Goal: Transaction & Acquisition: Book appointment/travel/reservation

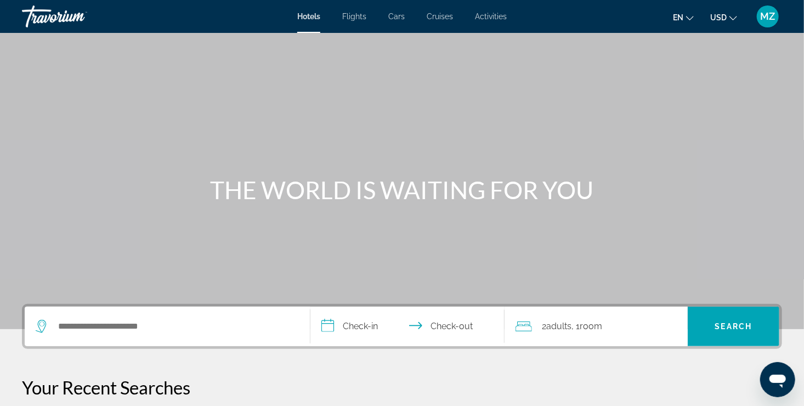
scroll to position [110, 0]
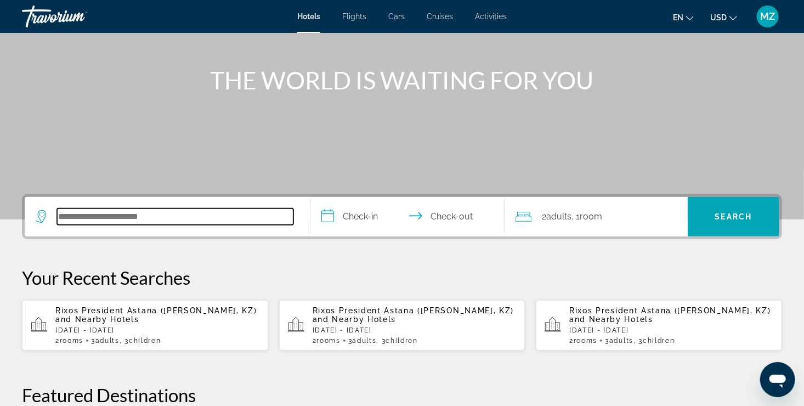
click at [182, 213] on input "Search hotel destination" at bounding box center [175, 216] width 236 height 16
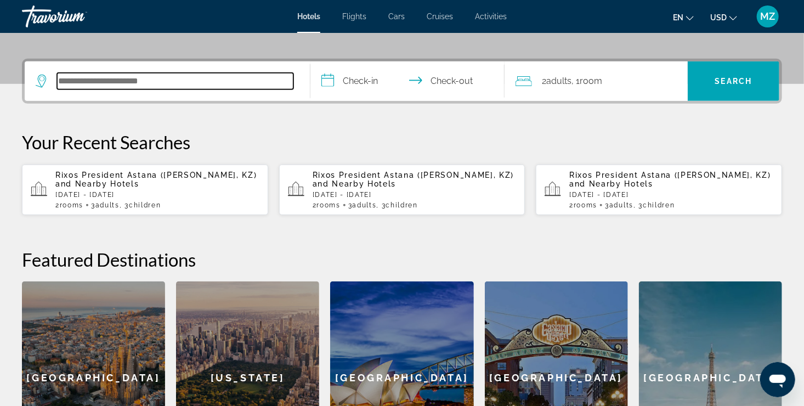
scroll to position [268, 0]
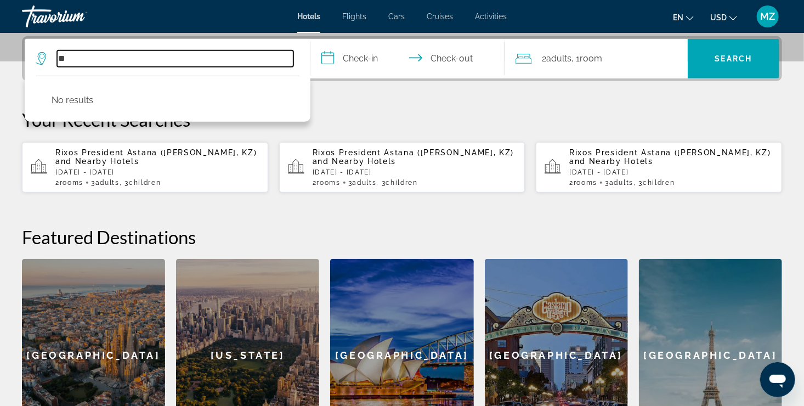
type input "*"
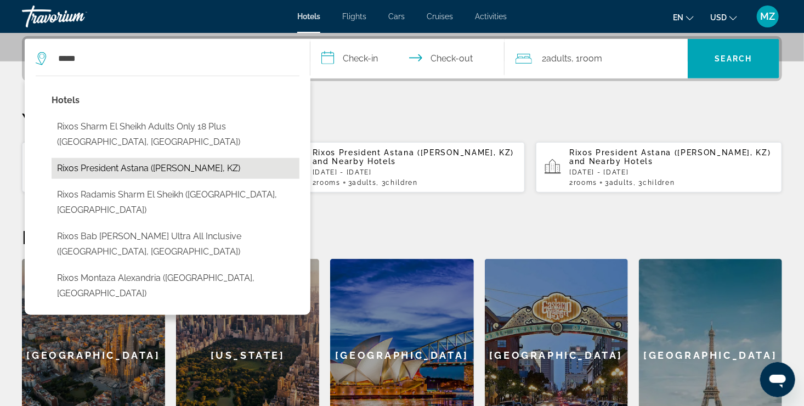
click at [108, 167] on button "Rixos President Astana ([PERSON_NAME], KZ)" at bounding box center [176, 168] width 248 height 21
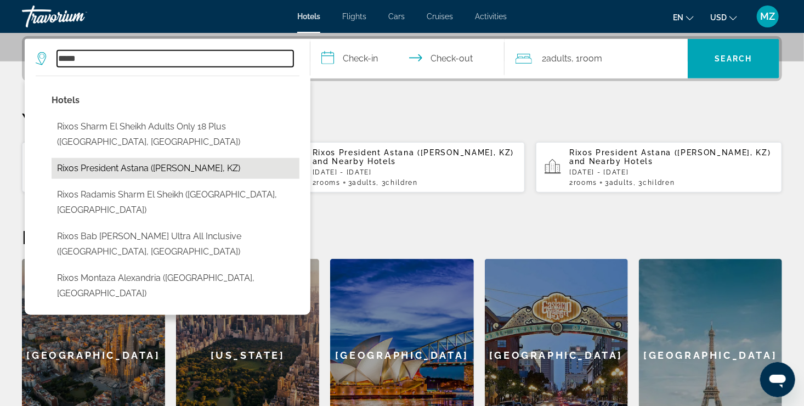
type input "**********"
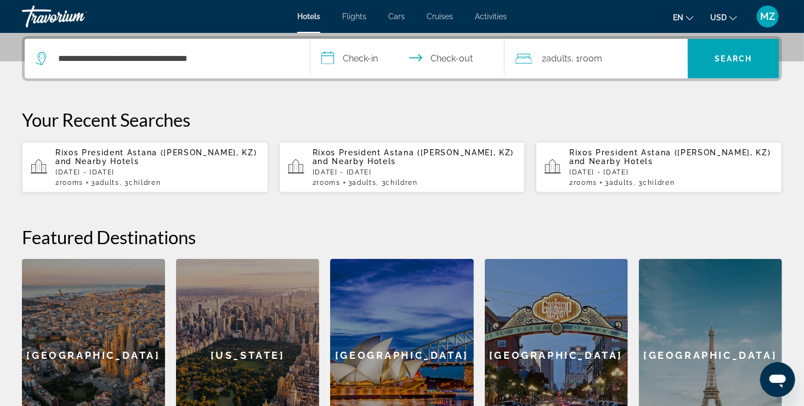
click at [374, 61] on input "**********" at bounding box center [409, 60] width 198 height 43
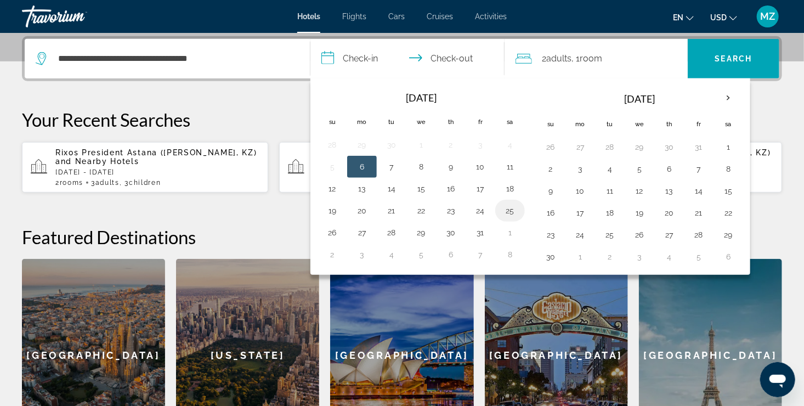
click at [506, 208] on button "25" at bounding box center [510, 210] width 18 height 15
click at [341, 223] on td "26" at bounding box center [332, 233] width 30 height 22
click at [334, 225] on button "26" at bounding box center [332, 232] width 18 height 15
type input "**********"
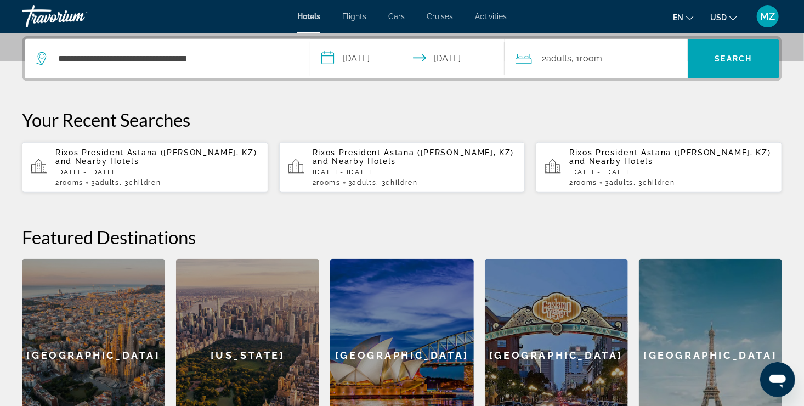
click at [553, 54] on span "Adults" at bounding box center [558, 58] width 25 height 10
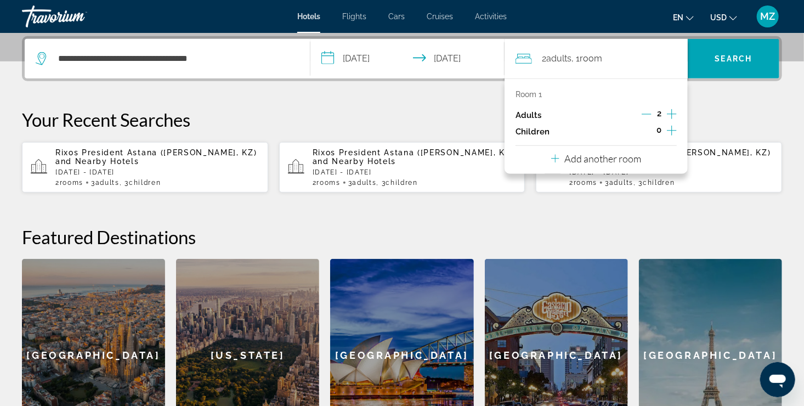
click at [669, 132] on icon "Increment children" at bounding box center [672, 130] width 10 height 13
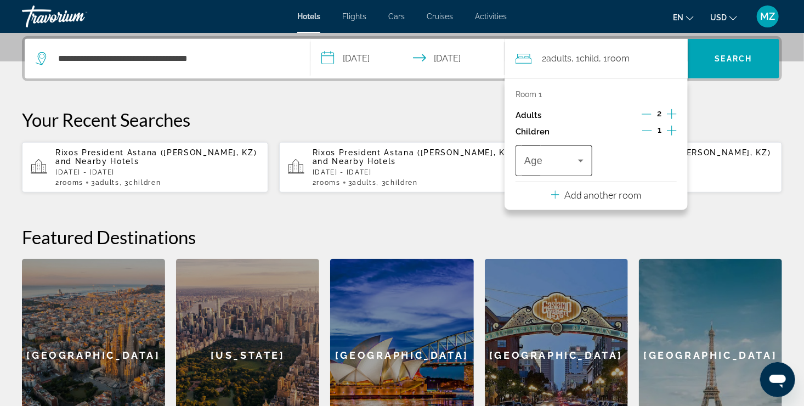
click at [580, 169] on div "Travelers: 2 adults, 1 child" at bounding box center [553, 160] width 59 height 31
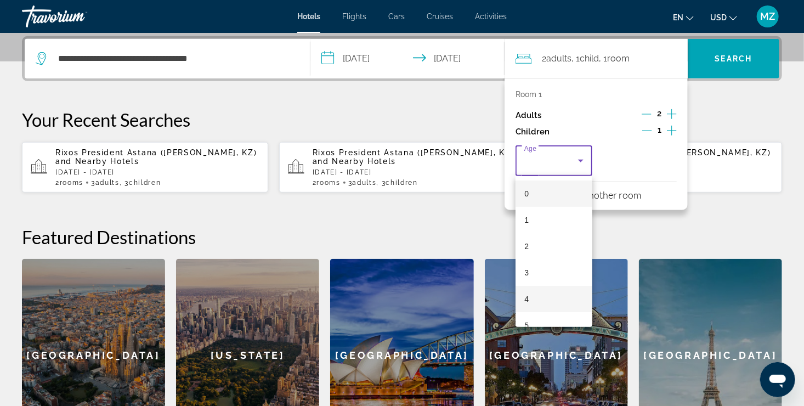
click at [539, 303] on mat-option "4" at bounding box center [553, 299] width 77 height 26
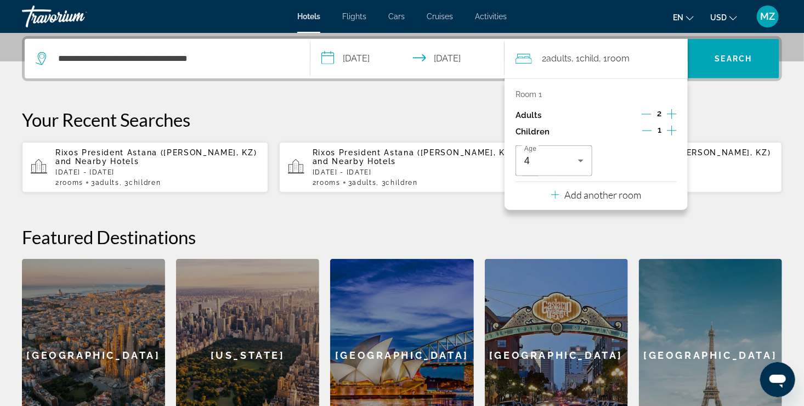
click at [558, 197] on icon "Travelers: 2 adults, 1 child" at bounding box center [555, 194] width 8 height 13
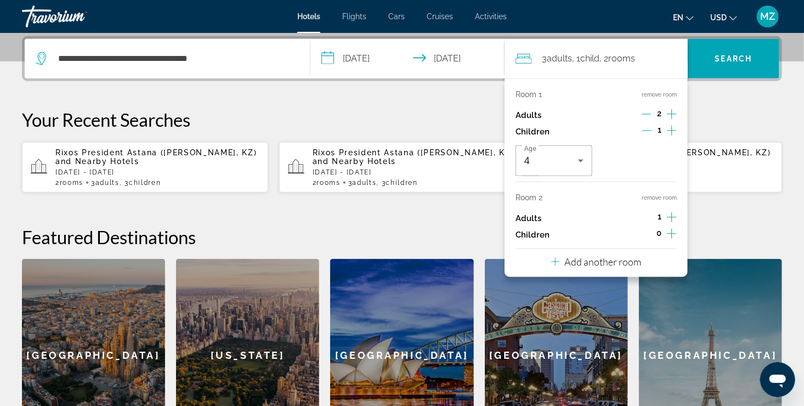
click at [678, 230] on div "Room 1 remove room Adults 2 Children 1 Age [DEMOGRAPHIC_DATA] Room 2 remove roo…" at bounding box center [595, 177] width 183 height 198
click at [670, 231] on icon "Increment children" at bounding box center [672, 233] width 10 height 13
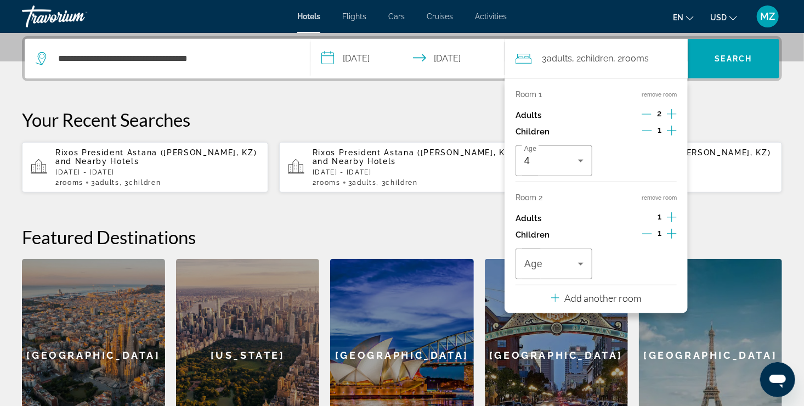
click at [670, 231] on icon "Increment children" at bounding box center [672, 233] width 10 height 13
click at [575, 257] on div "Travelers: 3 adults, 3 children" at bounding box center [553, 263] width 59 height 31
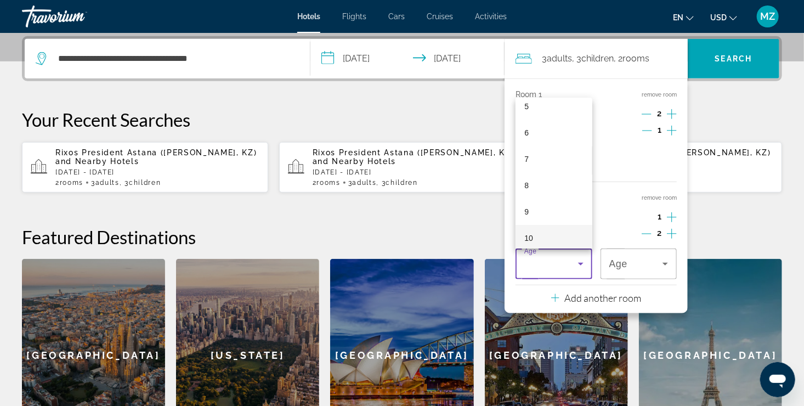
scroll to position [164, 0]
click at [551, 138] on mat-option "7" at bounding box center [553, 135] width 77 height 26
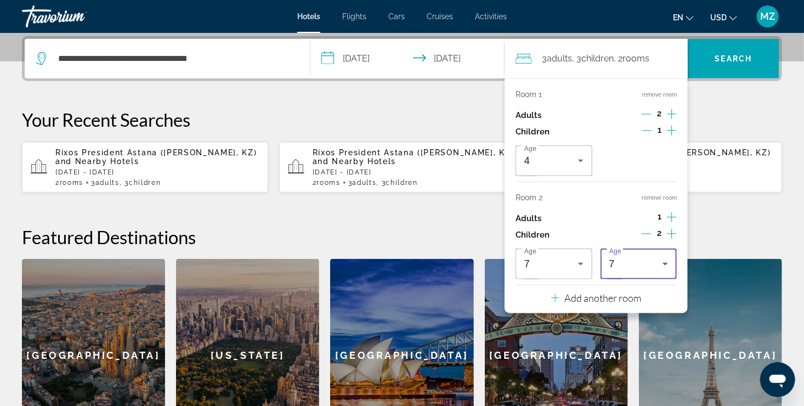
click at [661, 265] on icon "Travelers: 3 adults, 3 children" at bounding box center [664, 263] width 13 height 13
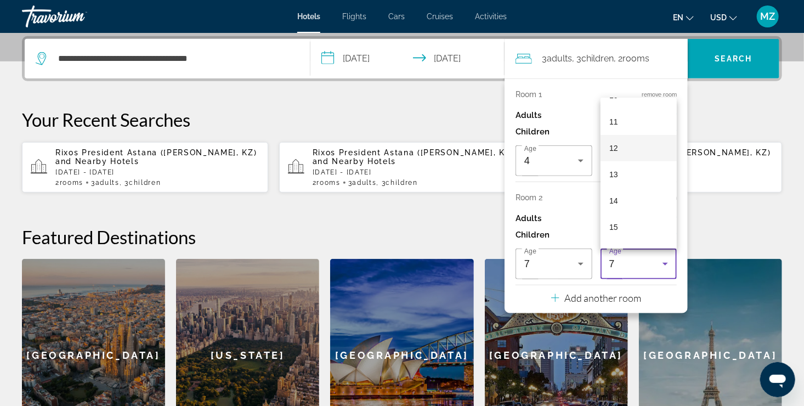
click at [628, 151] on mat-option "12" at bounding box center [638, 148] width 77 height 26
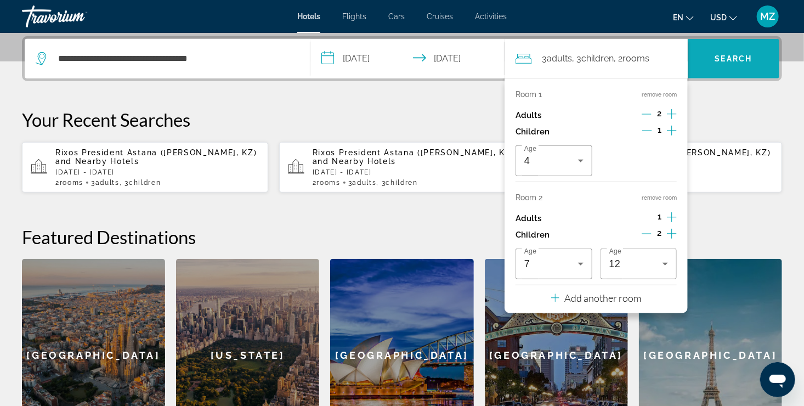
click at [733, 59] on span "Search" at bounding box center [733, 58] width 37 height 9
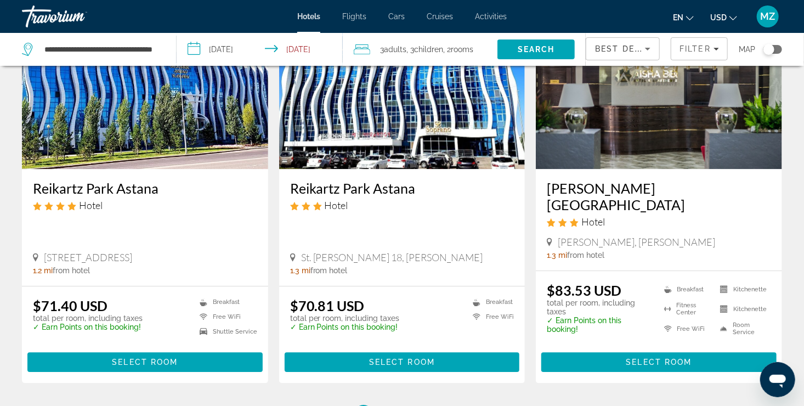
scroll to position [1426, 0]
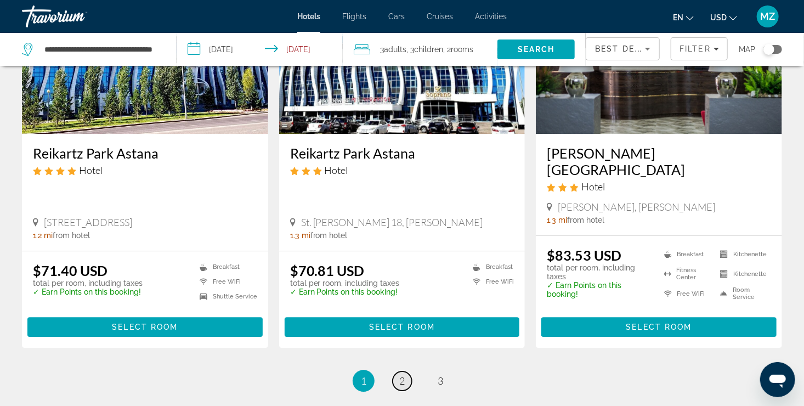
click at [398, 371] on link "page 2" at bounding box center [402, 380] width 19 height 19
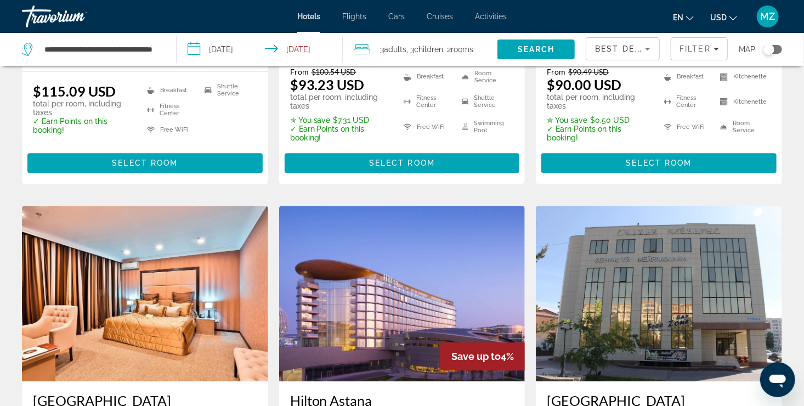
scroll to position [1426, 0]
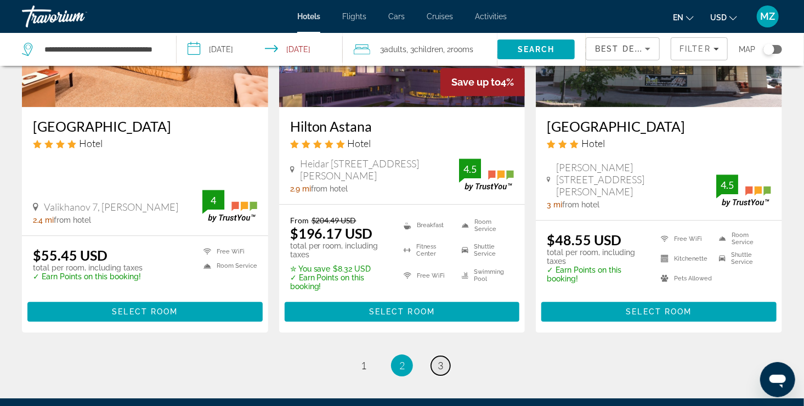
click at [442, 366] on span "3" at bounding box center [440, 365] width 5 height 12
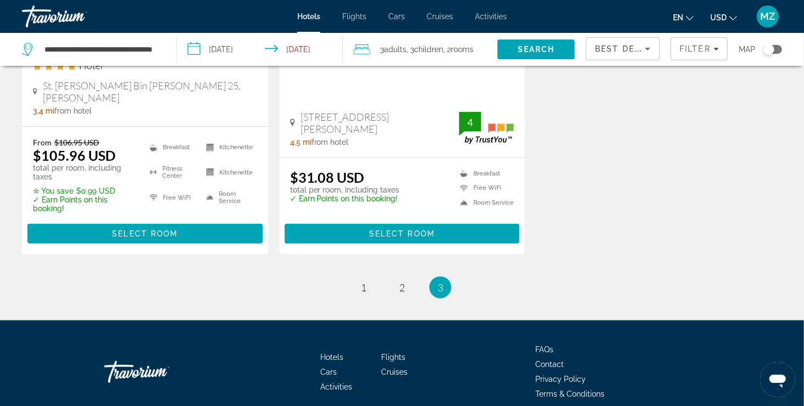
scroll to position [274, 0]
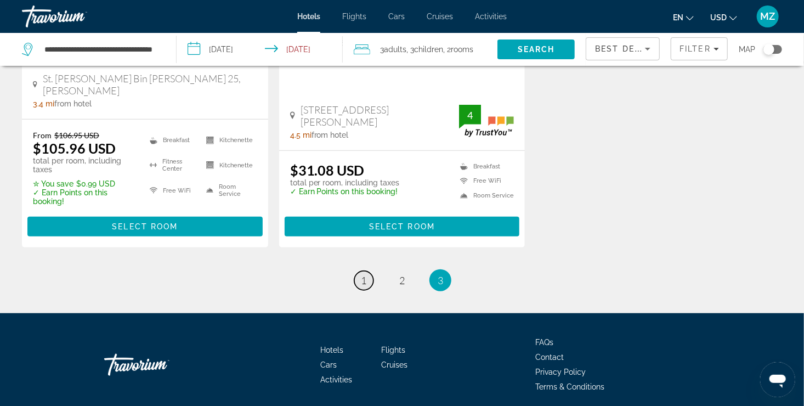
click at [369, 271] on link "page 1" at bounding box center [363, 280] width 19 height 19
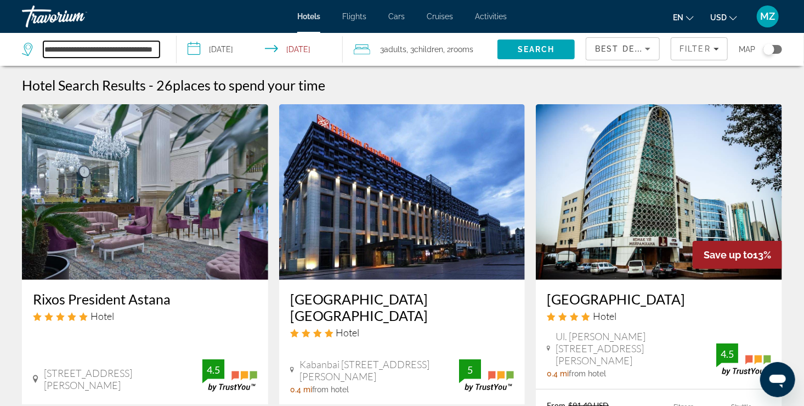
click at [53, 51] on input "**********" at bounding box center [101, 49] width 116 height 16
drag, startPoint x: 130, startPoint y: 50, endPoint x: 14, endPoint y: 65, distance: 117.2
click at [14, 65] on app-destination-search "**********" at bounding box center [88, 49] width 177 height 33
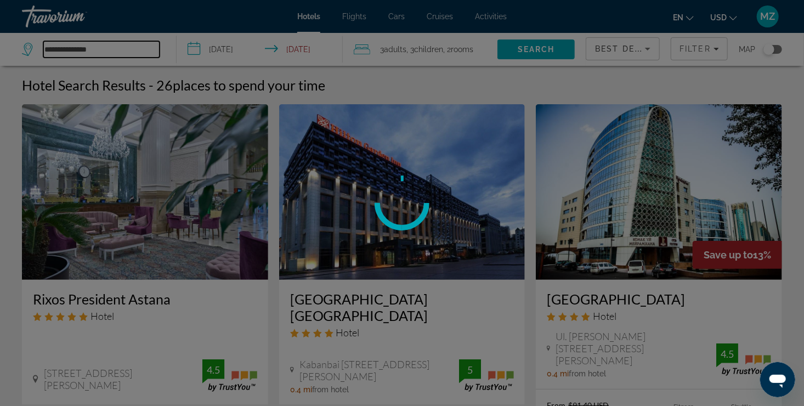
type input "**********"
click at [101, 46] on div at bounding box center [402, 203] width 804 height 406
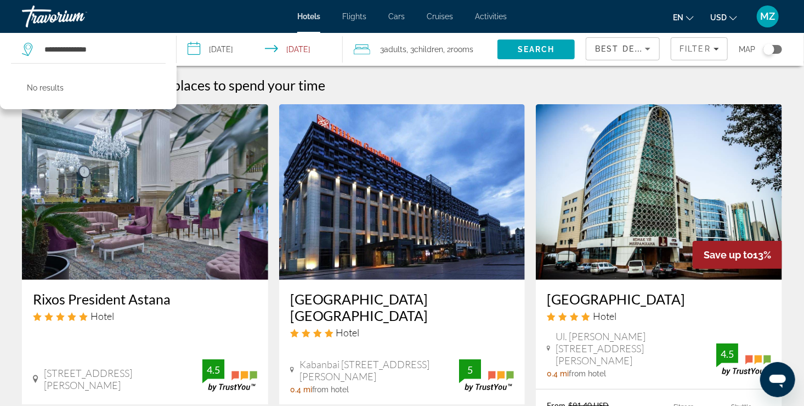
click at [102, 48] on div "**********" at bounding box center [402, 203] width 804 height 406
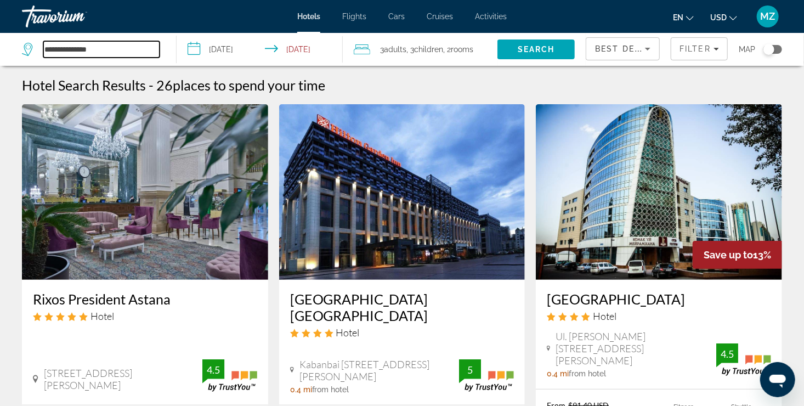
drag, startPoint x: 102, startPoint y: 48, endPoint x: 42, endPoint y: 54, distance: 60.6
click at [42, 54] on div "**********" at bounding box center [91, 49] width 138 height 16
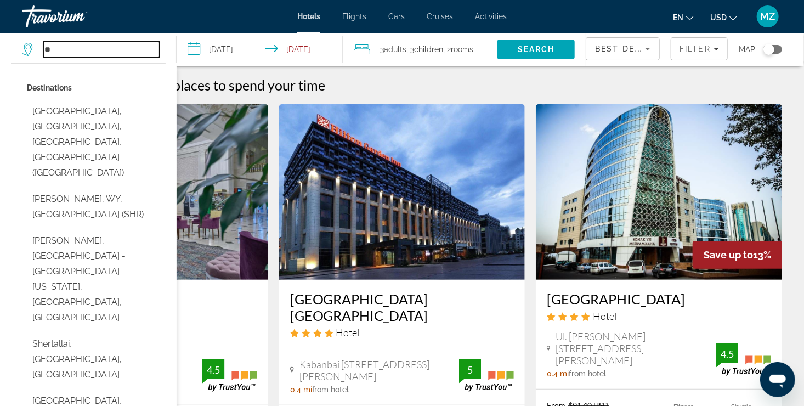
type input "*"
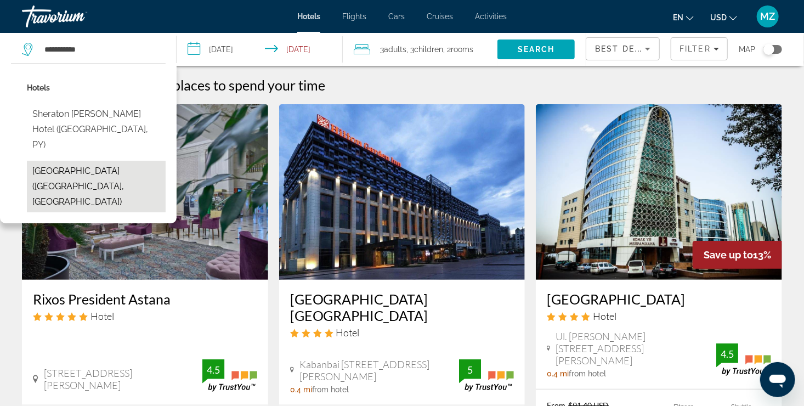
click at [119, 161] on button "[GEOGRAPHIC_DATA] ([GEOGRAPHIC_DATA], [GEOGRAPHIC_DATA])" at bounding box center [96, 187] width 139 height 52
type input "**********"
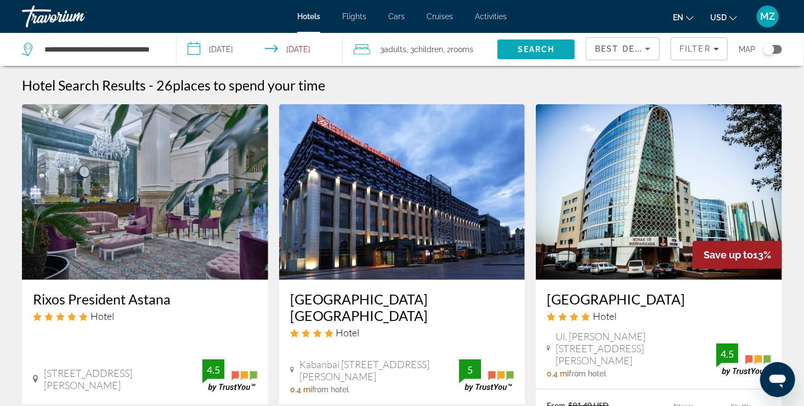
click at [502, 48] on span "Search" at bounding box center [535, 49] width 77 height 26
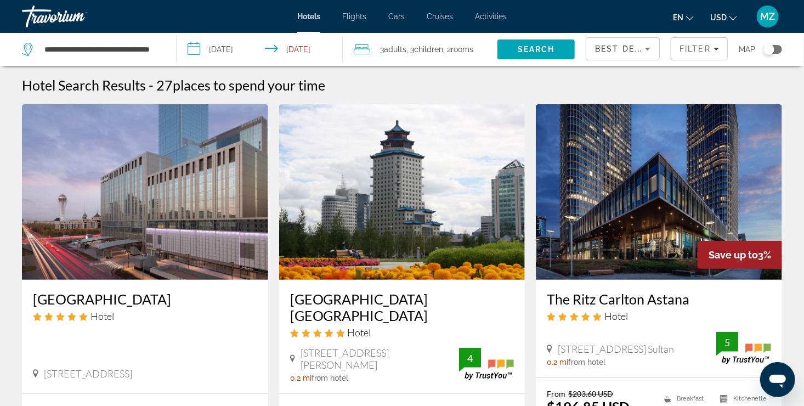
click at [311, 48] on input "**********" at bounding box center [262, 51] width 170 height 36
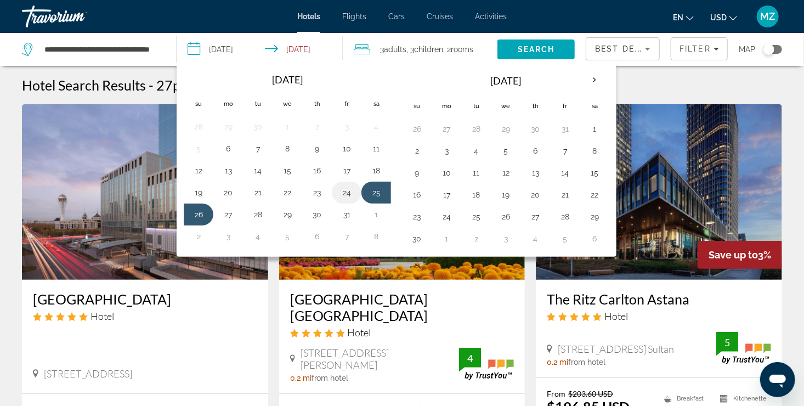
click at [345, 196] on button "24" at bounding box center [347, 192] width 18 height 15
click at [369, 194] on button "25" at bounding box center [376, 192] width 18 height 15
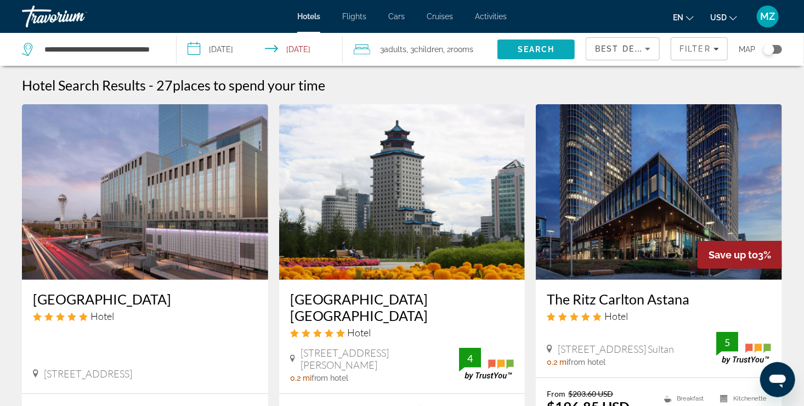
click at [550, 50] on span "Search" at bounding box center [536, 49] width 37 height 9
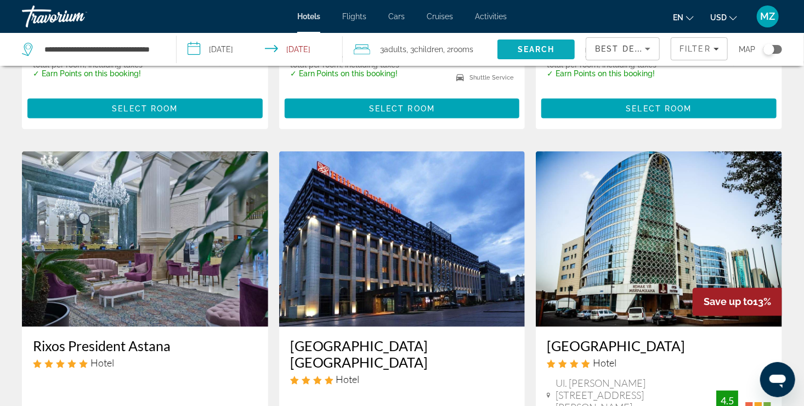
scroll to position [548, 0]
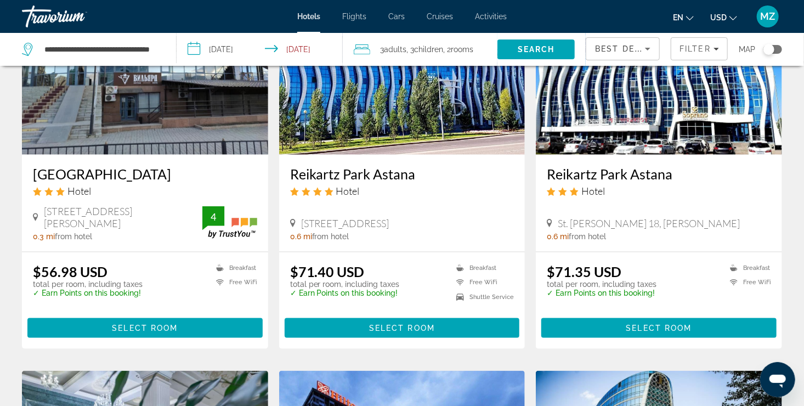
click at [219, 49] on input "**********" at bounding box center [262, 51] width 170 height 36
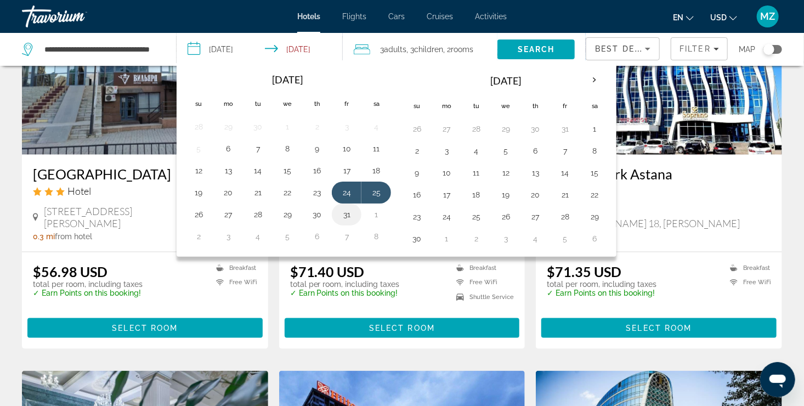
click at [348, 207] on button "31" at bounding box center [347, 214] width 18 height 15
click at [374, 211] on button "1" at bounding box center [376, 214] width 18 height 15
type input "**********"
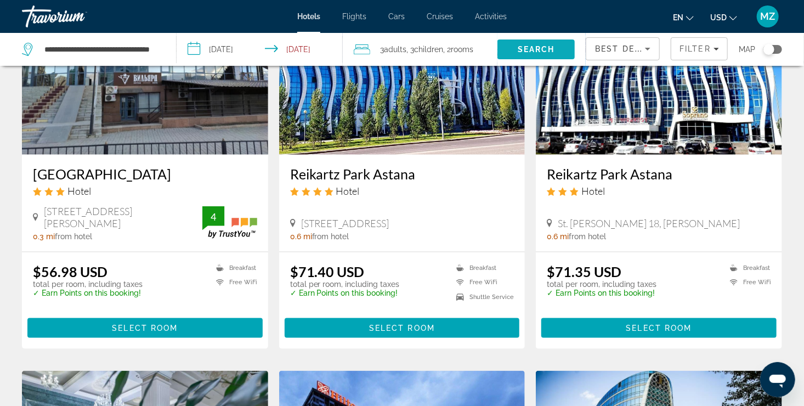
click at [514, 54] on span "Search" at bounding box center [535, 49] width 77 height 26
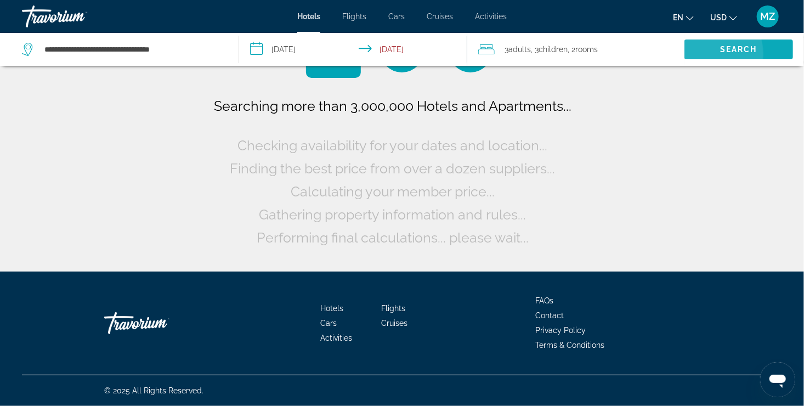
scroll to position [0, 0]
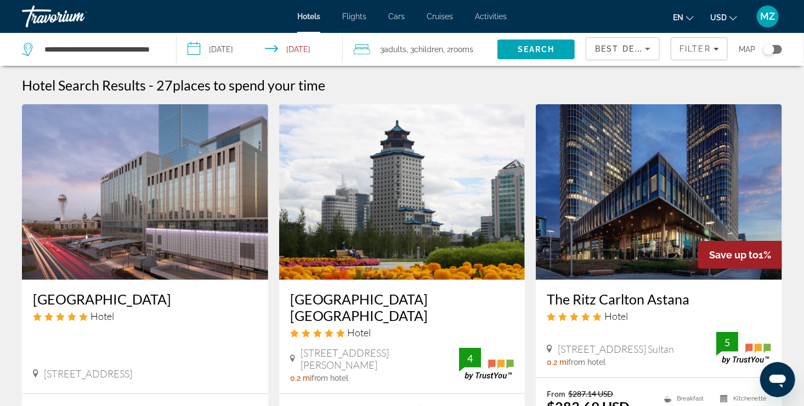
click at [755, 24] on button "MZ" at bounding box center [767, 16] width 29 height 23
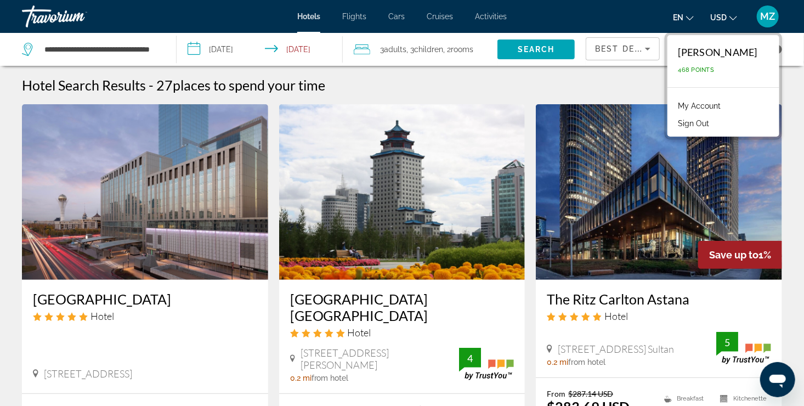
click at [463, 87] on div "Hotel Search Results - 27 places to spend your time" at bounding box center [402, 85] width 760 height 16
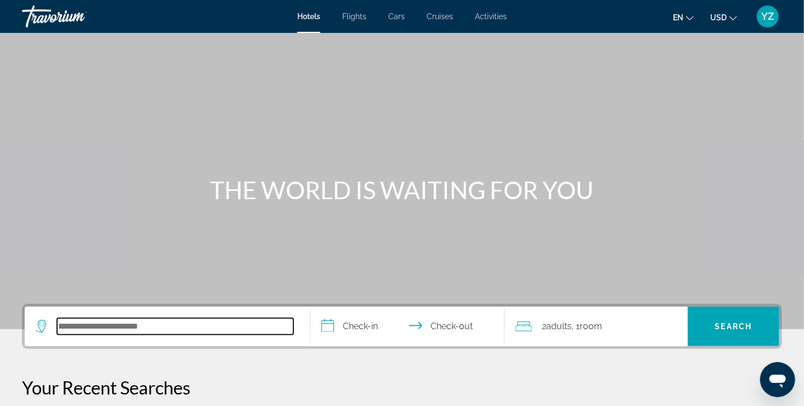
click at [211, 334] on input "Search hotel destination" at bounding box center [175, 326] width 236 height 16
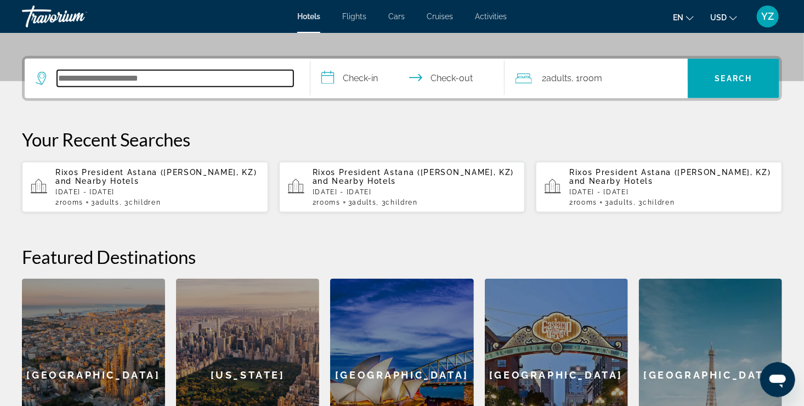
scroll to position [268, 0]
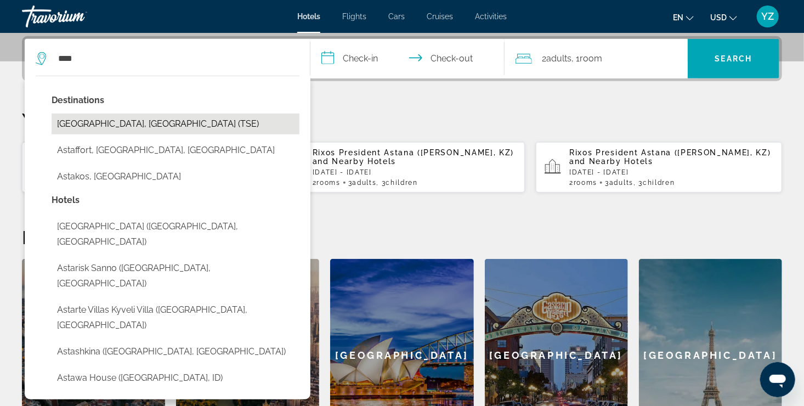
click at [167, 127] on button "Astana, Kazakhstan (TSE)" at bounding box center [176, 123] width 248 height 21
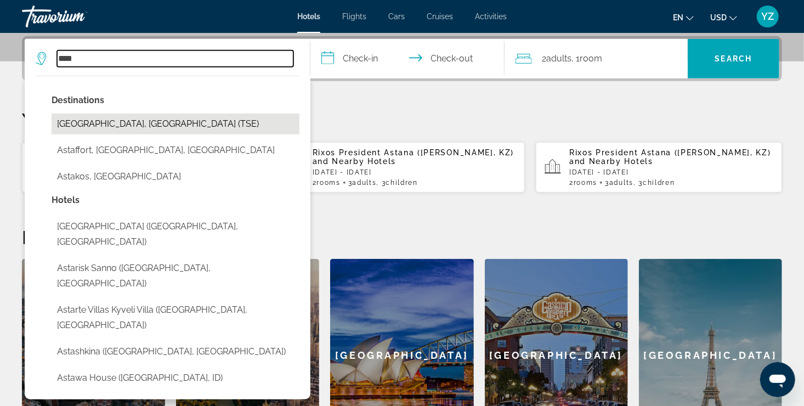
type input "**********"
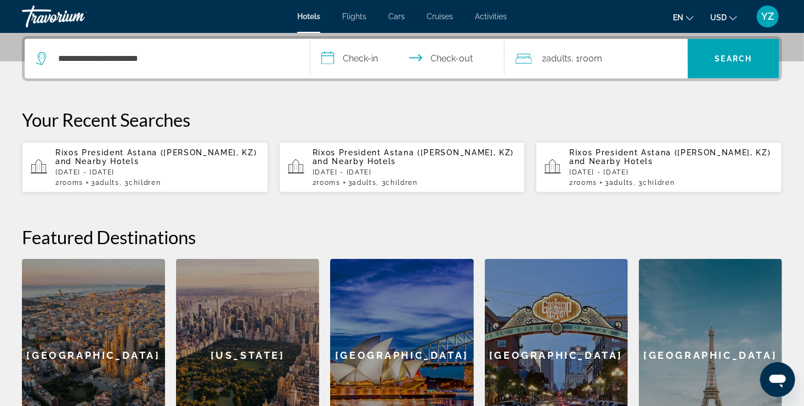
click at [342, 58] on input "**********" at bounding box center [409, 60] width 198 height 43
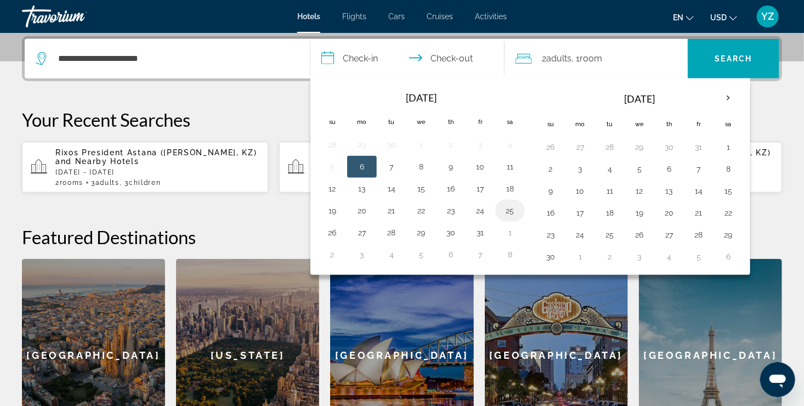
click at [514, 207] on button "25" at bounding box center [510, 210] width 18 height 15
click at [337, 222] on td "26" at bounding box center [332, 233] width 30 height 22
click at [333, 225] on button "26" at bounding box center [332, 232] width 18 height 15
type input "**********"
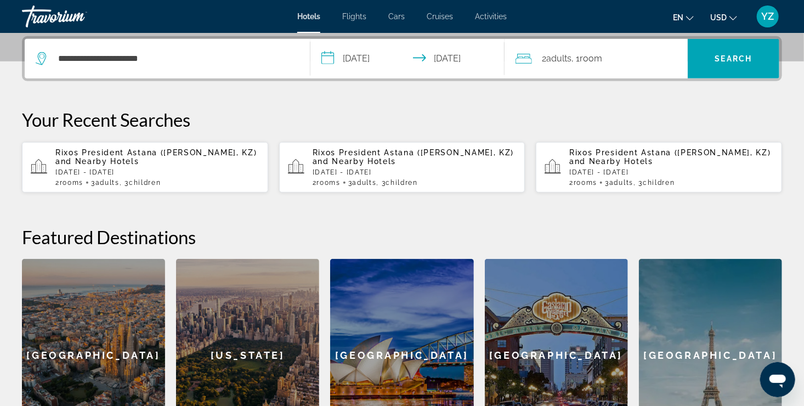
click at [557, 67] on div "2 Adult Adults , 1 Room rooms" at bounding box center [601, 58] width 172 height 39
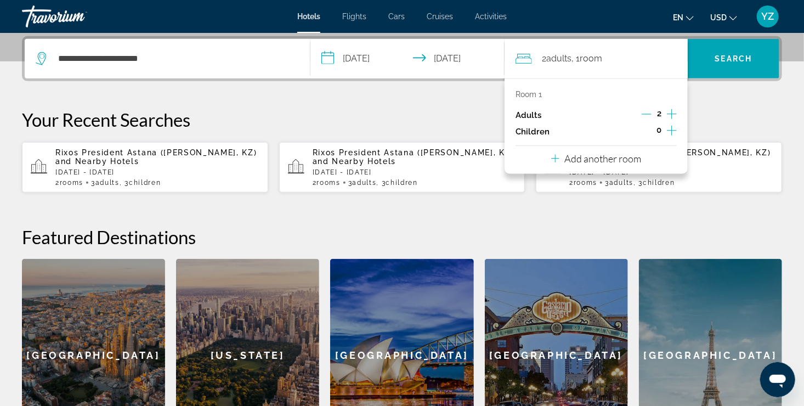
click at [667, 131] on icon "Increment children" at bounding box center [672, 130] width 10 height 13
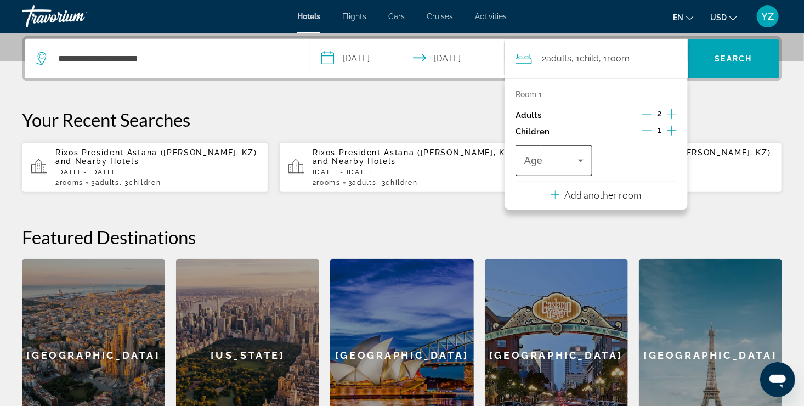
click at [573, 149] on div "Travelers: 2 adults, 1 child" at bounding box center [553, 160] width 59 height 31
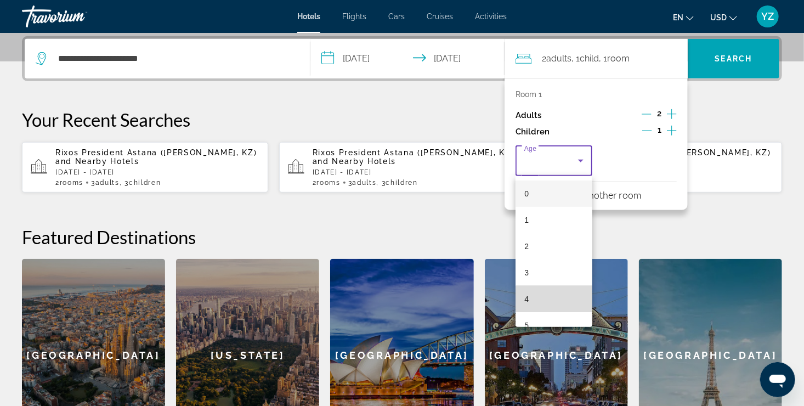
click at [559, 298] on mat-option "4" at bounding box center [553, 299] width 77 height 26
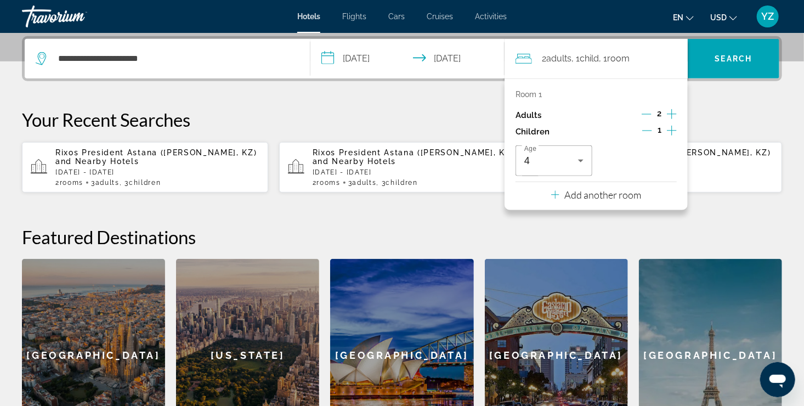
click at [571, 195] on p "Add another room" at bounding box center [603, 195] width 77 height 12
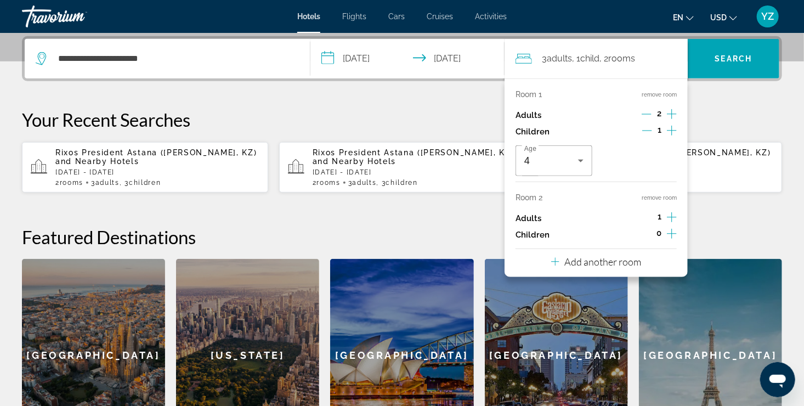
click at [674, 228] on icon "Increment children" at bounding box center [672, 233] width 10 height 13
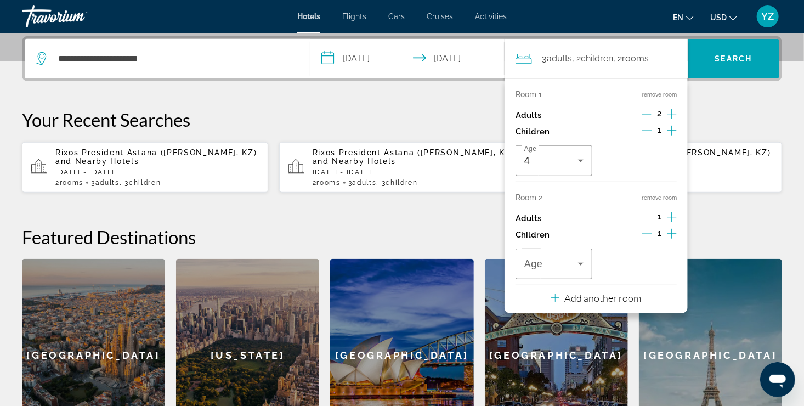
click at [674, 228] on icon "Increment children" at bounding box center [672, 233] width 10 height 13
click at [586, 270] on div "Age" at bounding box center [553, 263] width 77 height 31
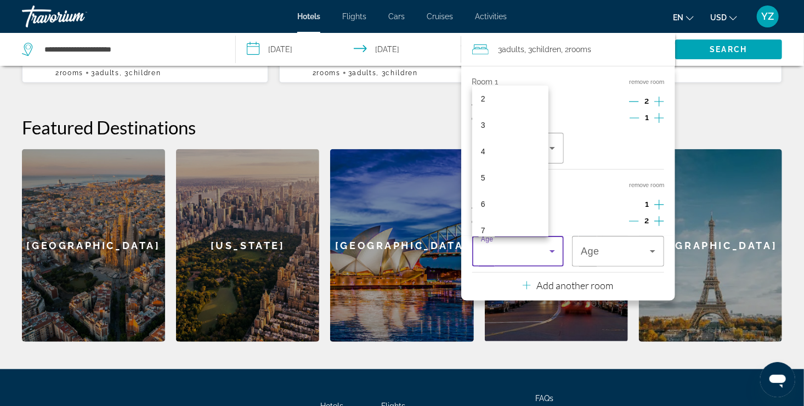
scroll to position [67, 0]
click at [503, 213] on mat-option "7" at bounding box center [510, 220] width 77 height 26
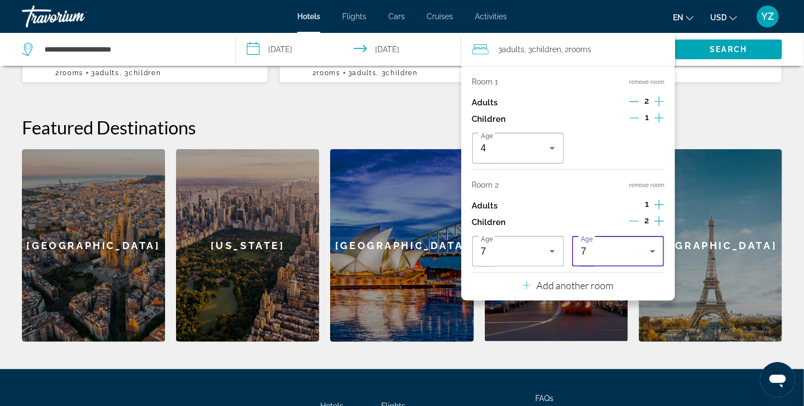
click at [639, 237] on div "7" at bounding box center [618, 251] width 75 height 31
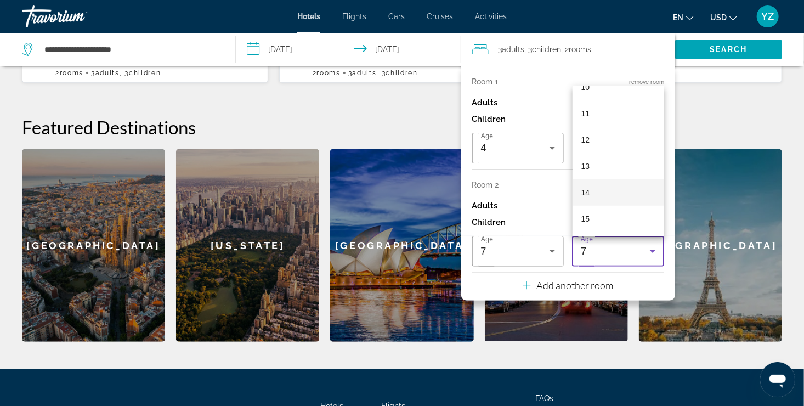
click at [628, 196] on mat-option "14" at bounding box center [618, 192] width 92 height 26
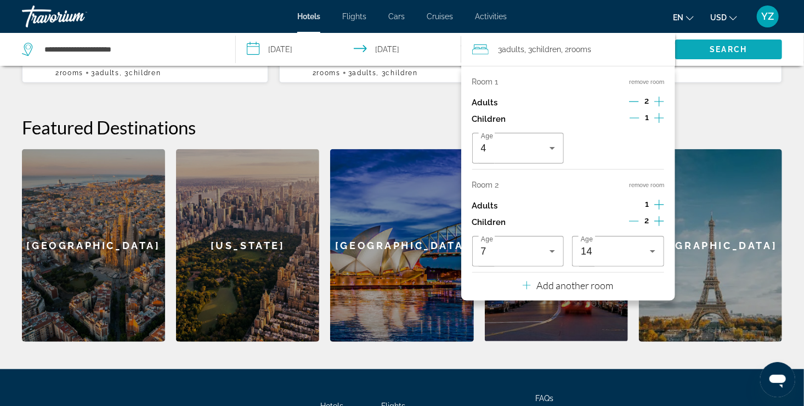
click at [758, 58] on span "Search" at bounding box center [728, 49] width 107 height 26
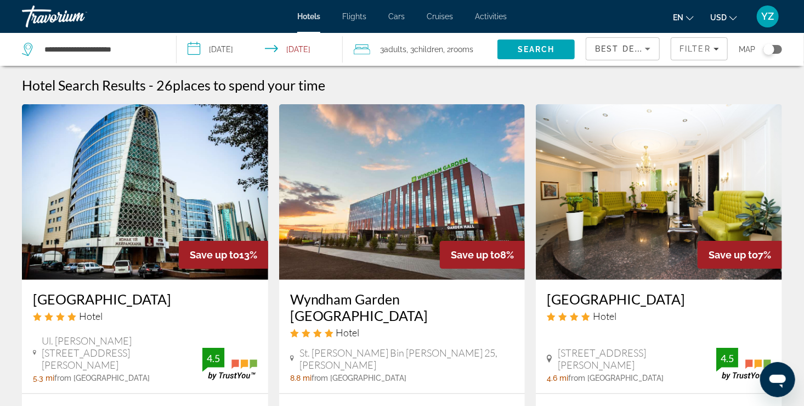
click at [449, 48] on span ", 2 Room rooms" at bounding box center [458, 49] width 30 height 15
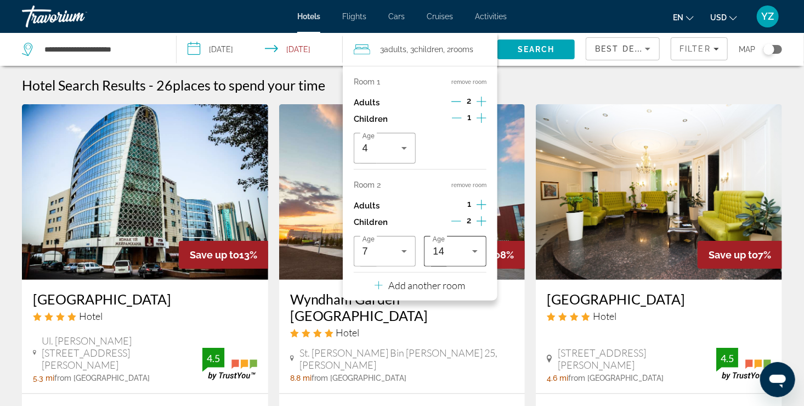
click at [463, 247] on div "14" at bounding box center [452, 251] width 39 height 13
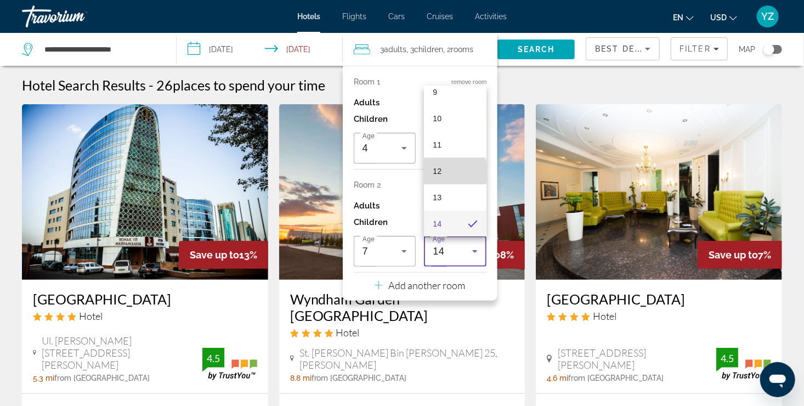
click at [455, 172] on mat-option "12" at bounding box center [455, 171] width 63 height 26
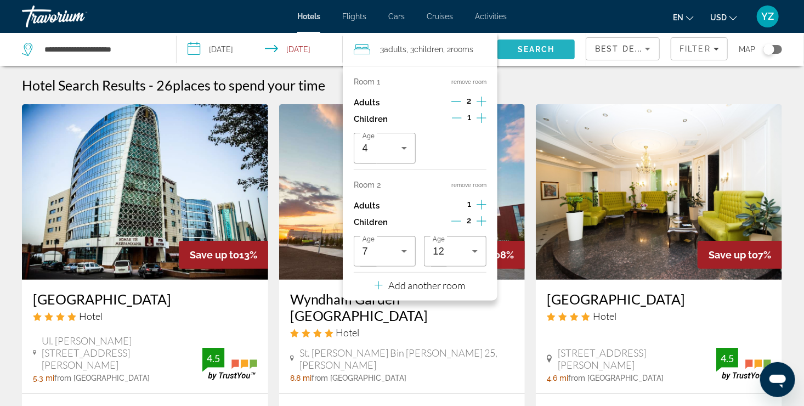
click at [540, 49] on span "Search" at bounding box center [536, 49] width 37 height 9
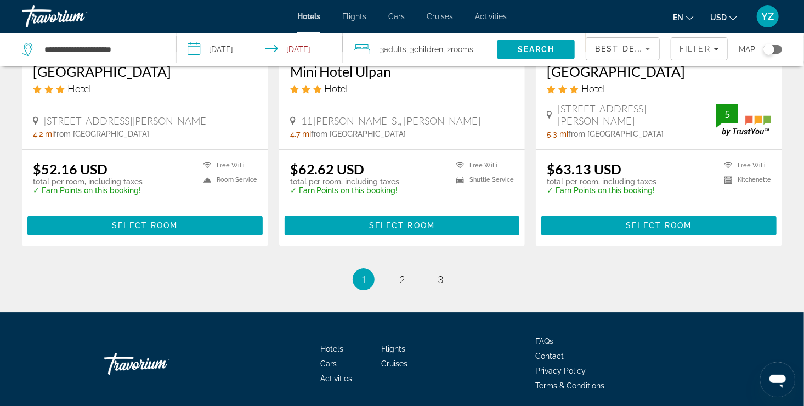
scroll to position [1534, 0]
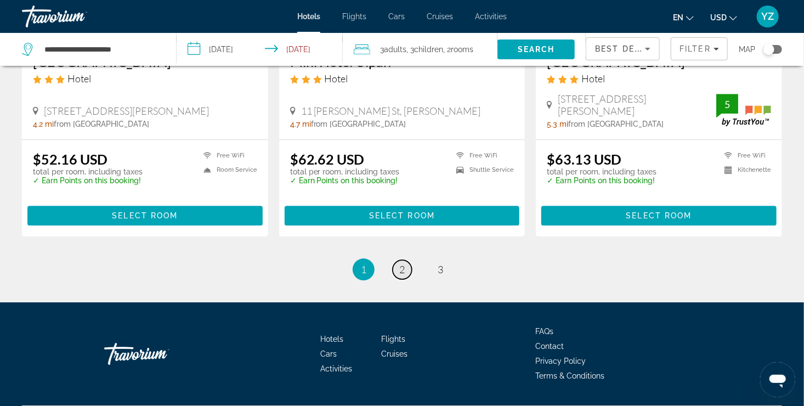
click at [402, 260] on link "page 2" at bounding box center [402, 269] width 19 height 19
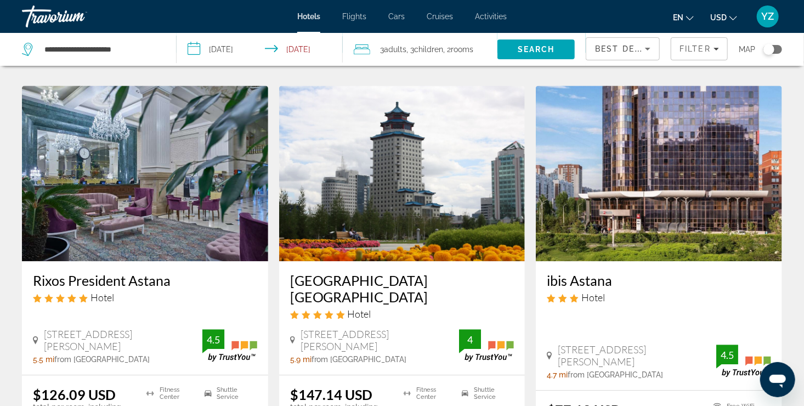
scroll to position [1316, 0]
